Goal: Task Accomplishment & Management: Complete application form

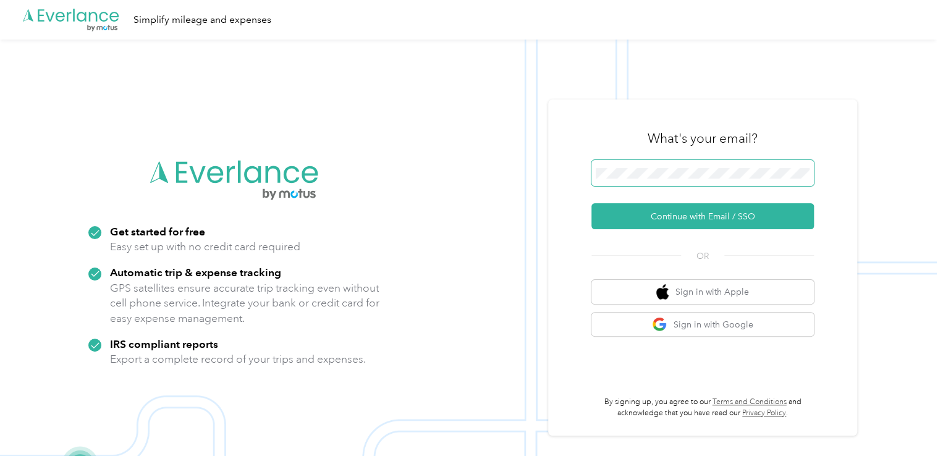
click at [591, 203] on button "Continue with Email / SSO" at bounding box center [702, 216] width 222 height 26
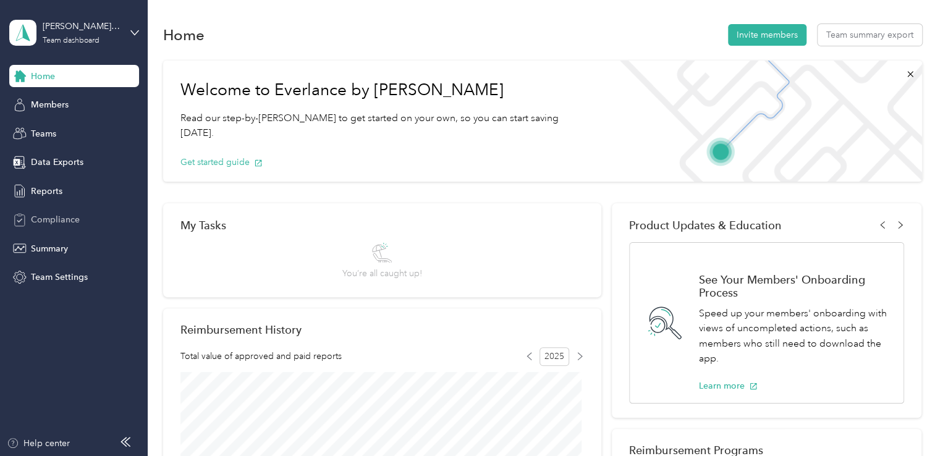
click at [54, 219] on span "Compliance" at bounding box center [55, 219] width 49 height 13
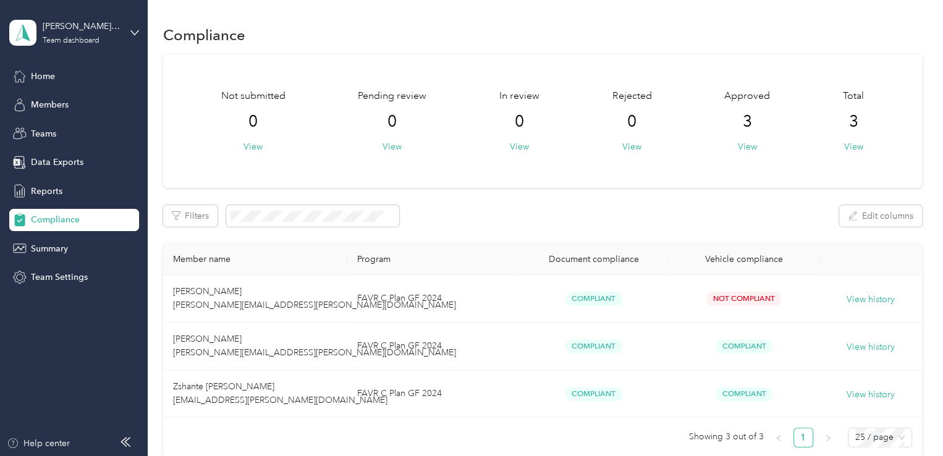
scroll to position [62, 0]
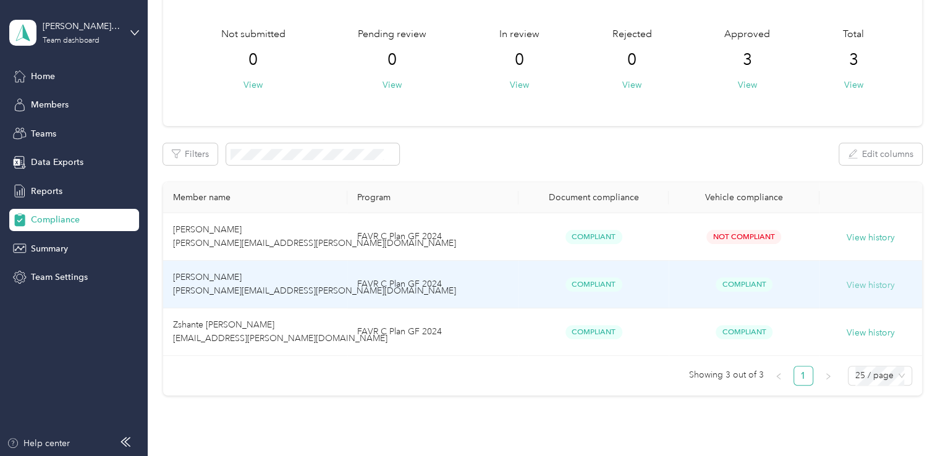
click at [870, 284] on button "View history" at bounding box center [870, 286] width 48 height 14
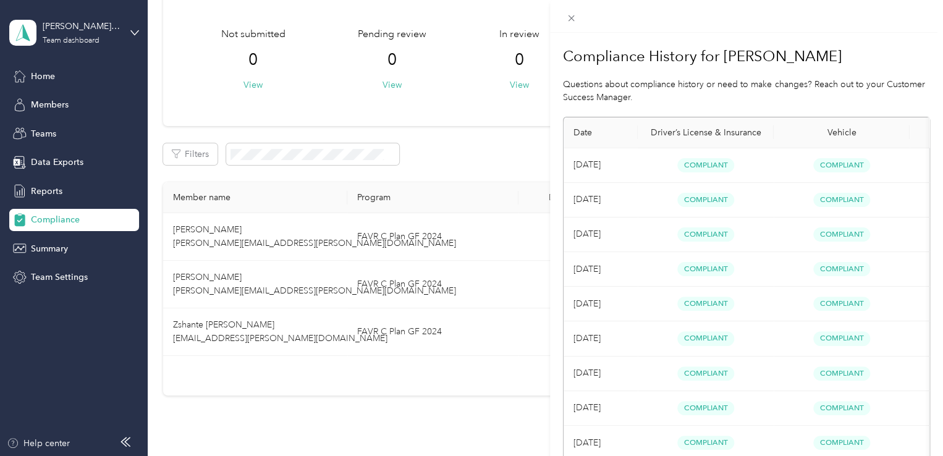
click at [133, 31] on div "Compliance History for [PERSON_NAME] Questions about compliance history or need…" at bounding box center [471, 228] width 943 height 456
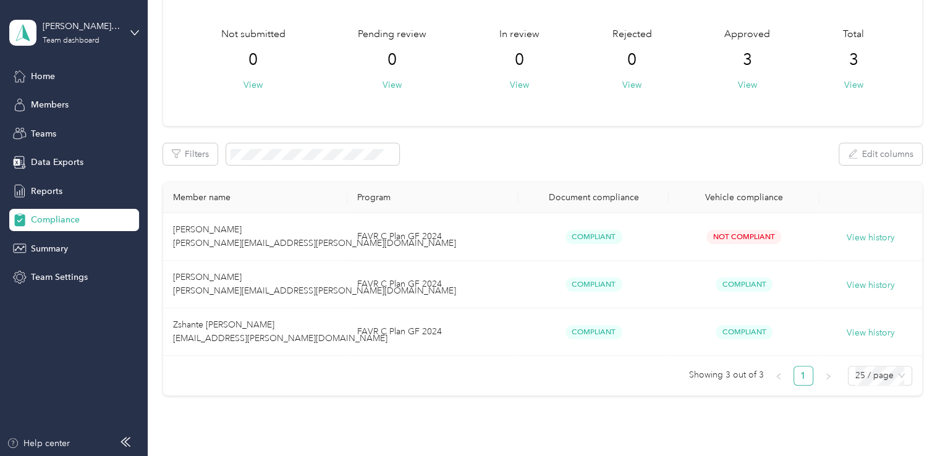
click at [133, 31] on icon at bounding box center [134, 32] width 9 height 9
click at [90, 130] on div "Personal dashboard" at bounding box center [59, 129] width 78 height 13
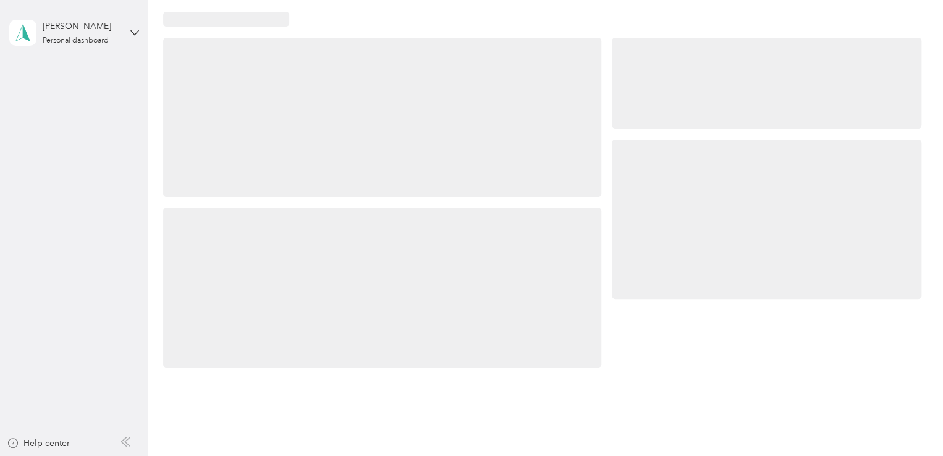
scroll to position [62, 0]
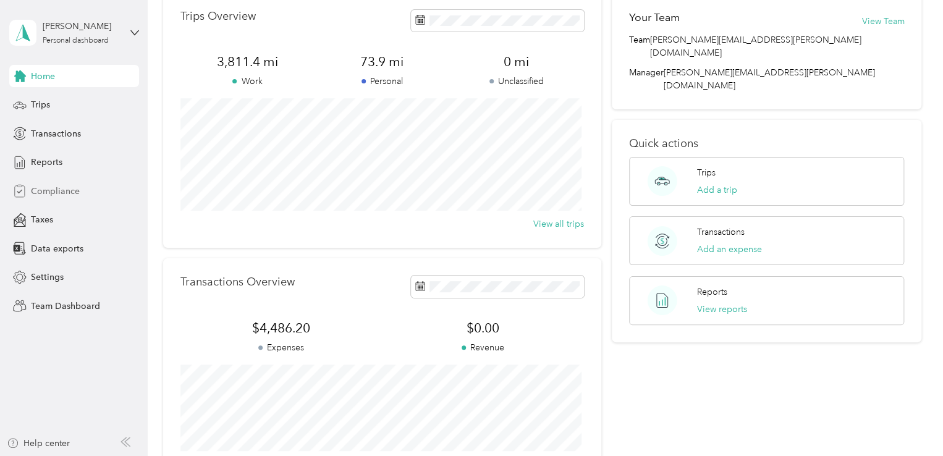
click at [56, 191] on span "Compliance" at bounding box center [55, 191] width 49 height 13
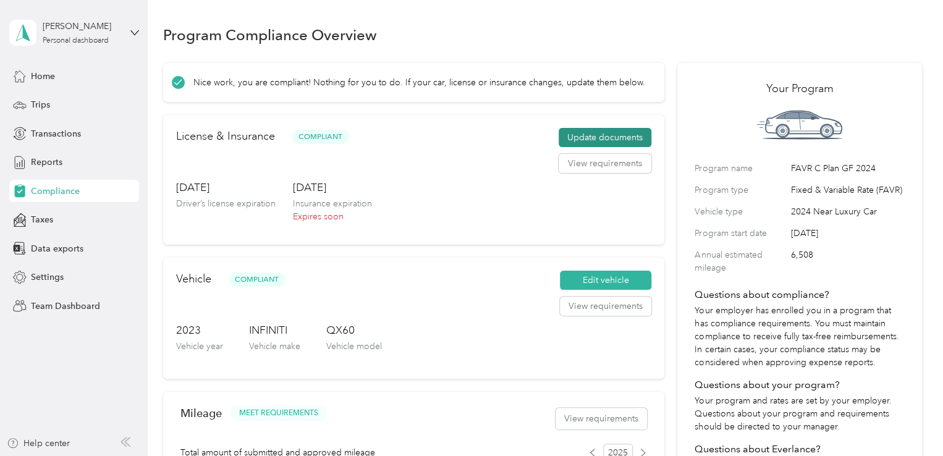
click at [593, 137] on button "Update documents" at bounding box center [605, 138] width 93 height 20
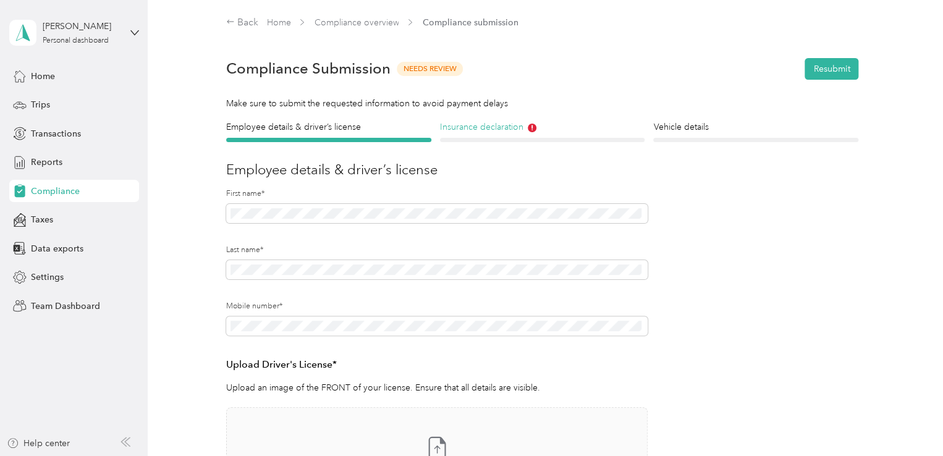
click at [502, 130] on h4 "Insurance declaration" at bounding box center [542, 126] width 205 height 13
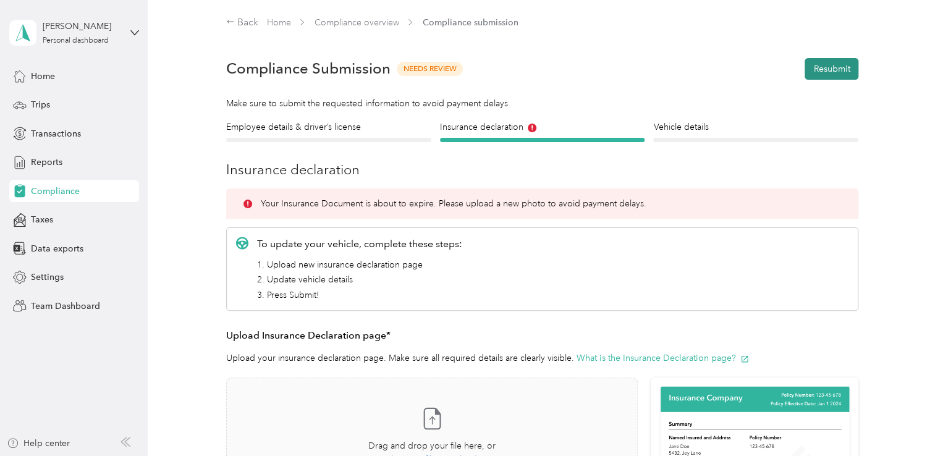
click at [823, 67] on button "Resubmit" at bounding box center [831, 69] width 54 height 22
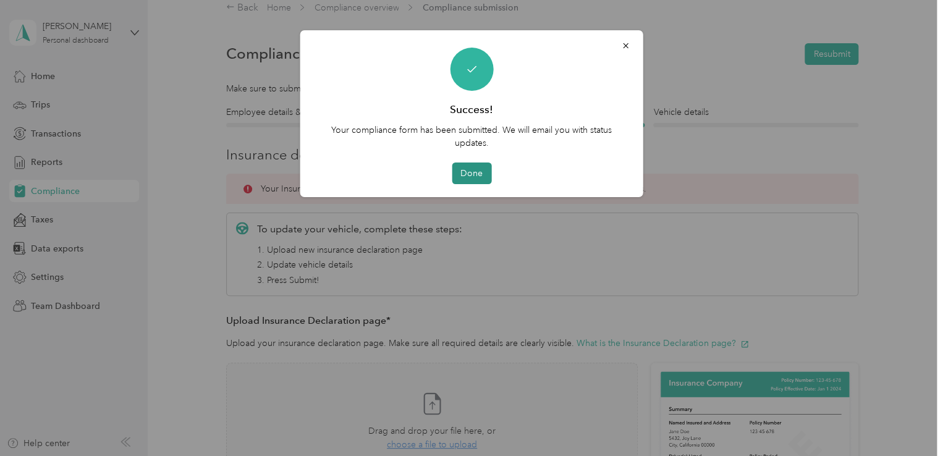
click at [479, 171] on button "Done" at bounding box center [472, 173] width 40 height 22
